Goal: Information Seeking & Learning: Find specific page/section

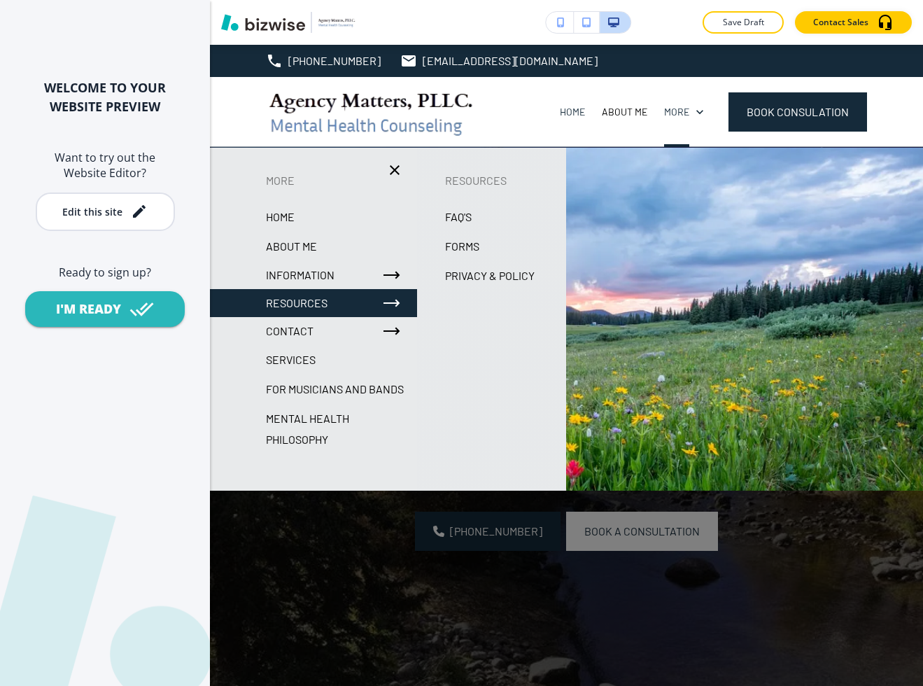
click at [458, 213] on p "FAQ's" at bounding box center [458, 216] width 27 height 21
